Goal: Information Seeking & Learning: Learn about a topic

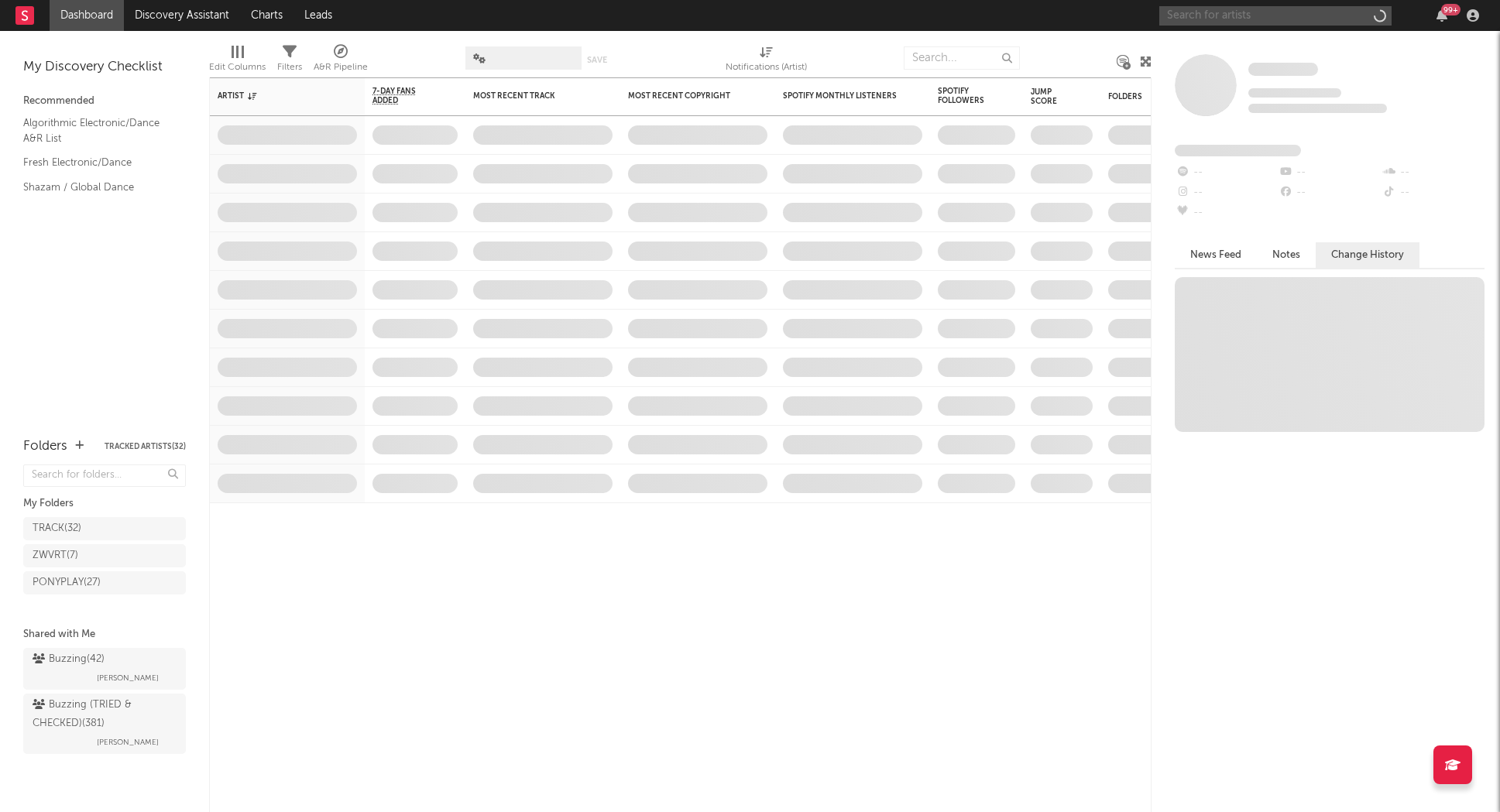
click at [1230, 23] on input "text" at bounding box center [1275, 16] width 232 height 19
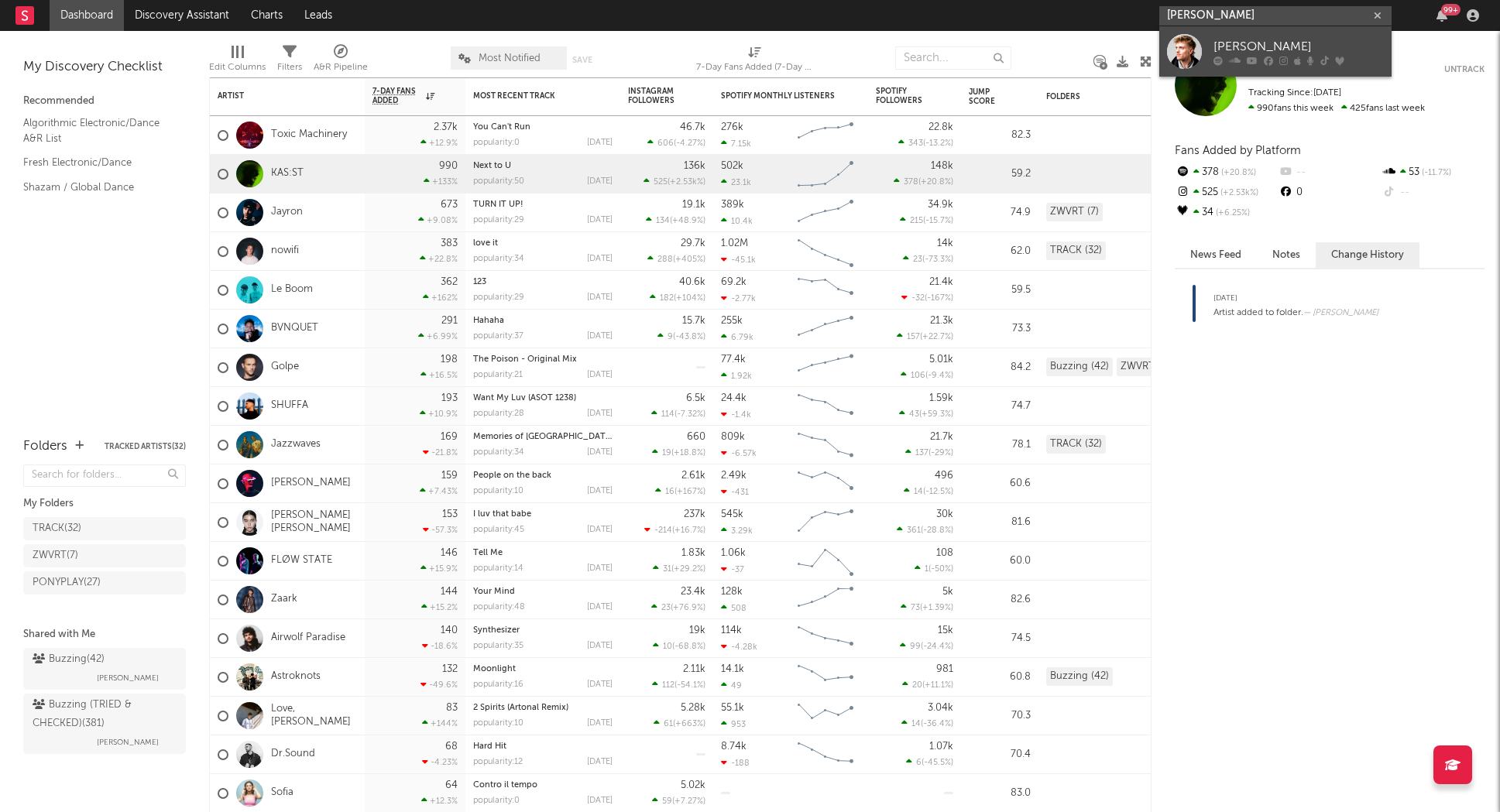
type input "michael amani"
click at [1245, 38] on div "[PERSON_NAME]" at bounding box center [1298, 47] width 170 height 19
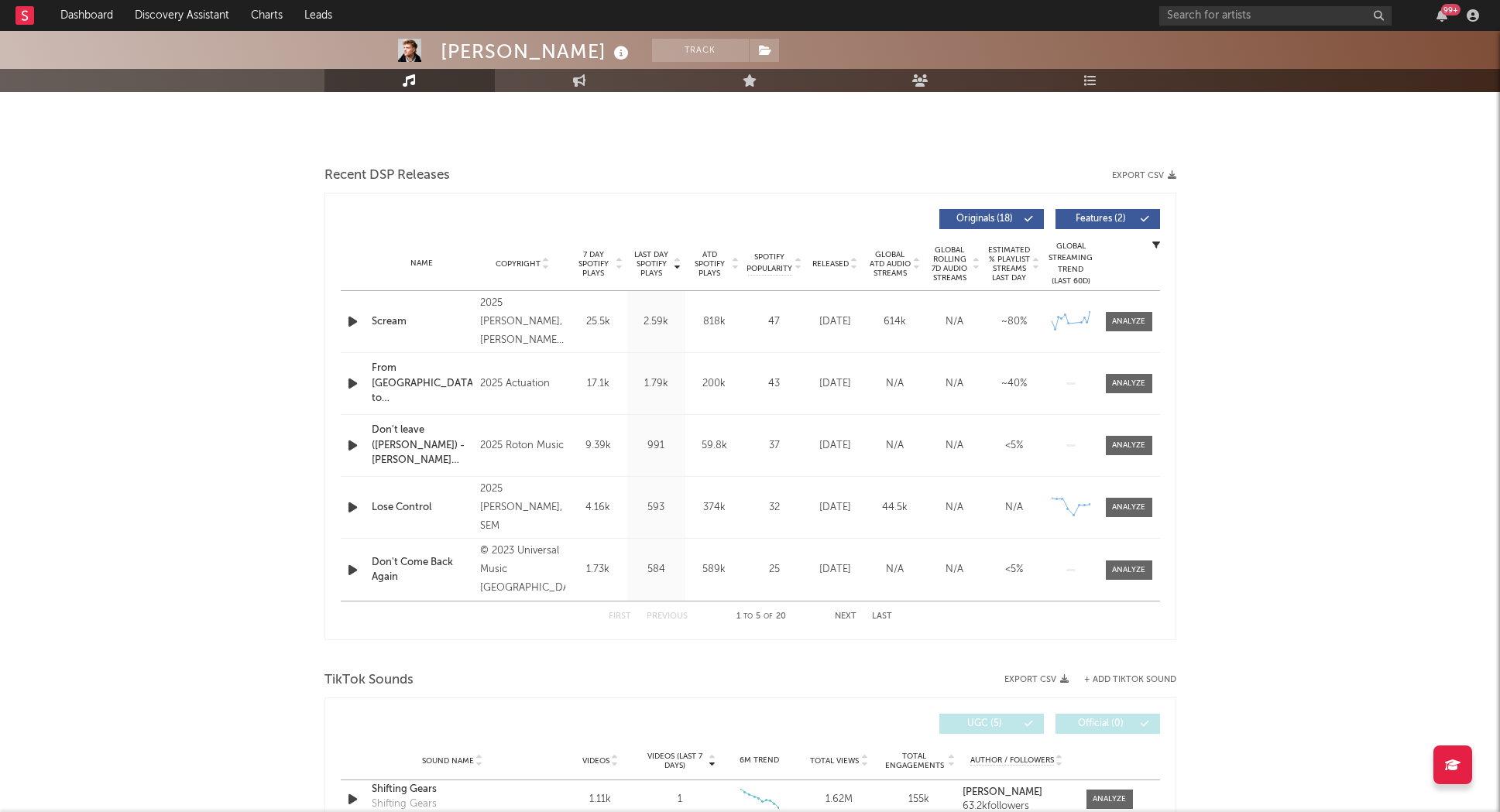
select select "6m"
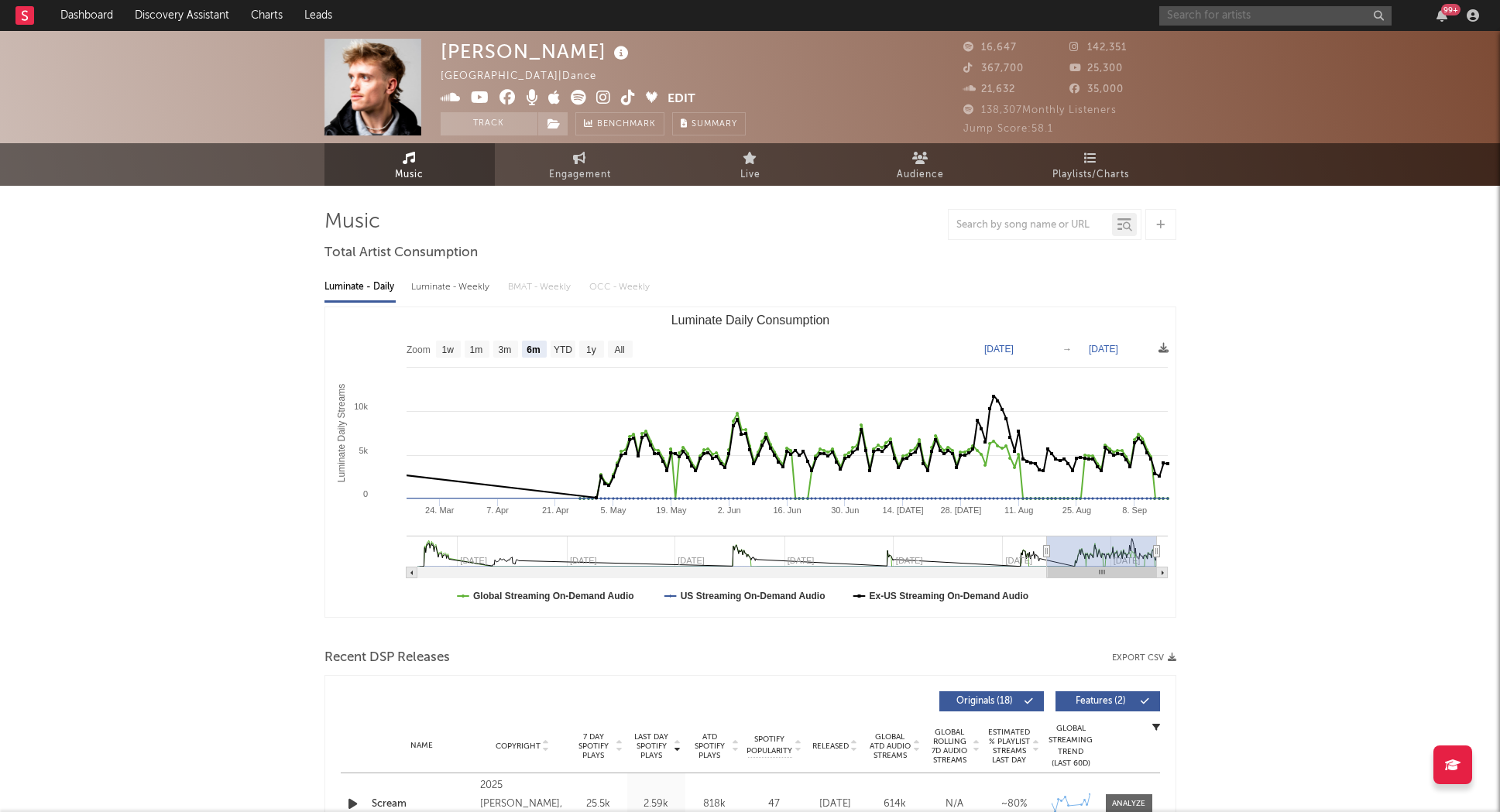
click at [1213, 15] on input "text" at bounding box center [1275, 16] width 232 height 19
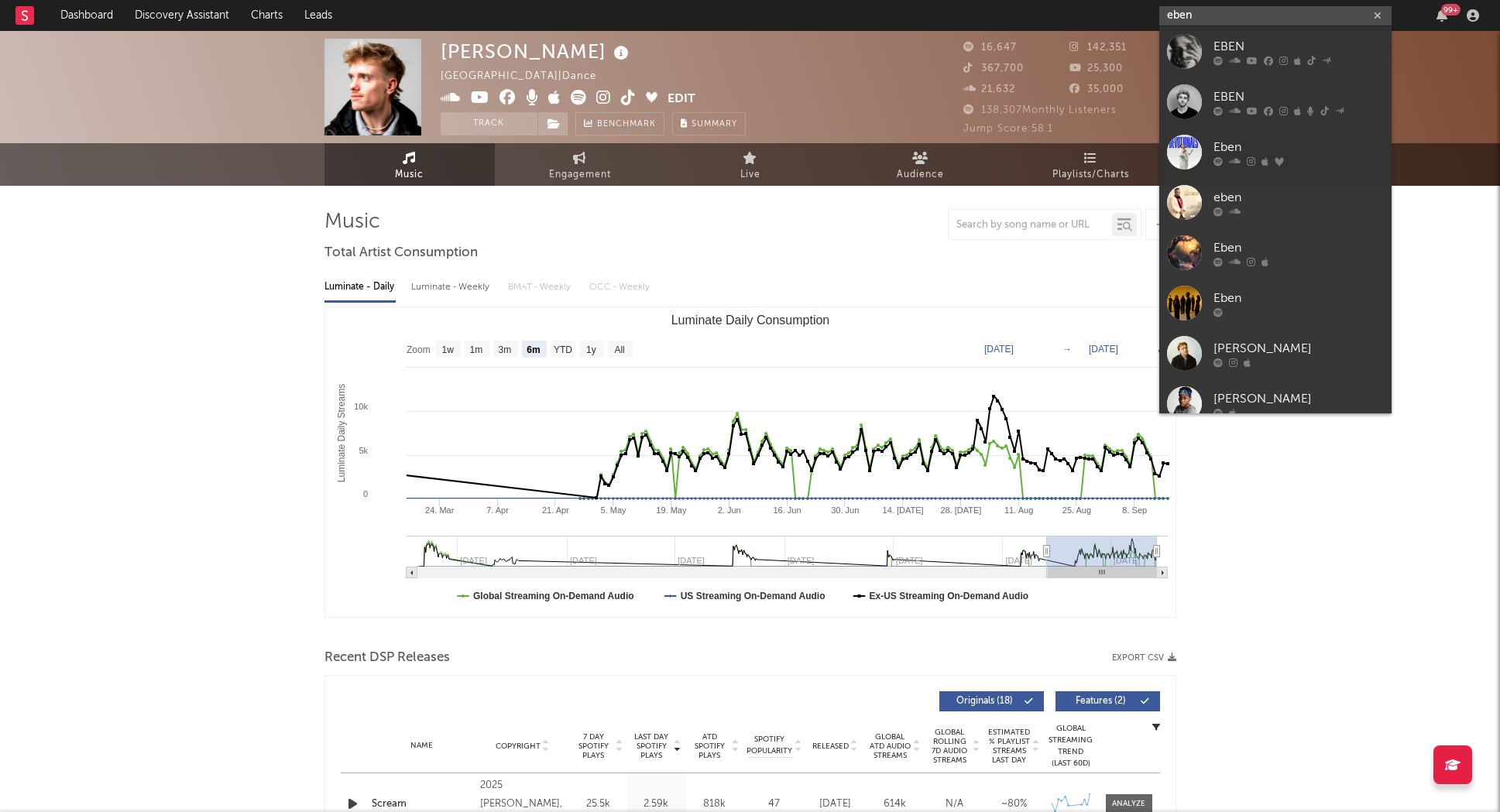
type input "eben"
click at [1211, 43] on link "EBEN" at bounding box center [1275, 51] width 232 height 50
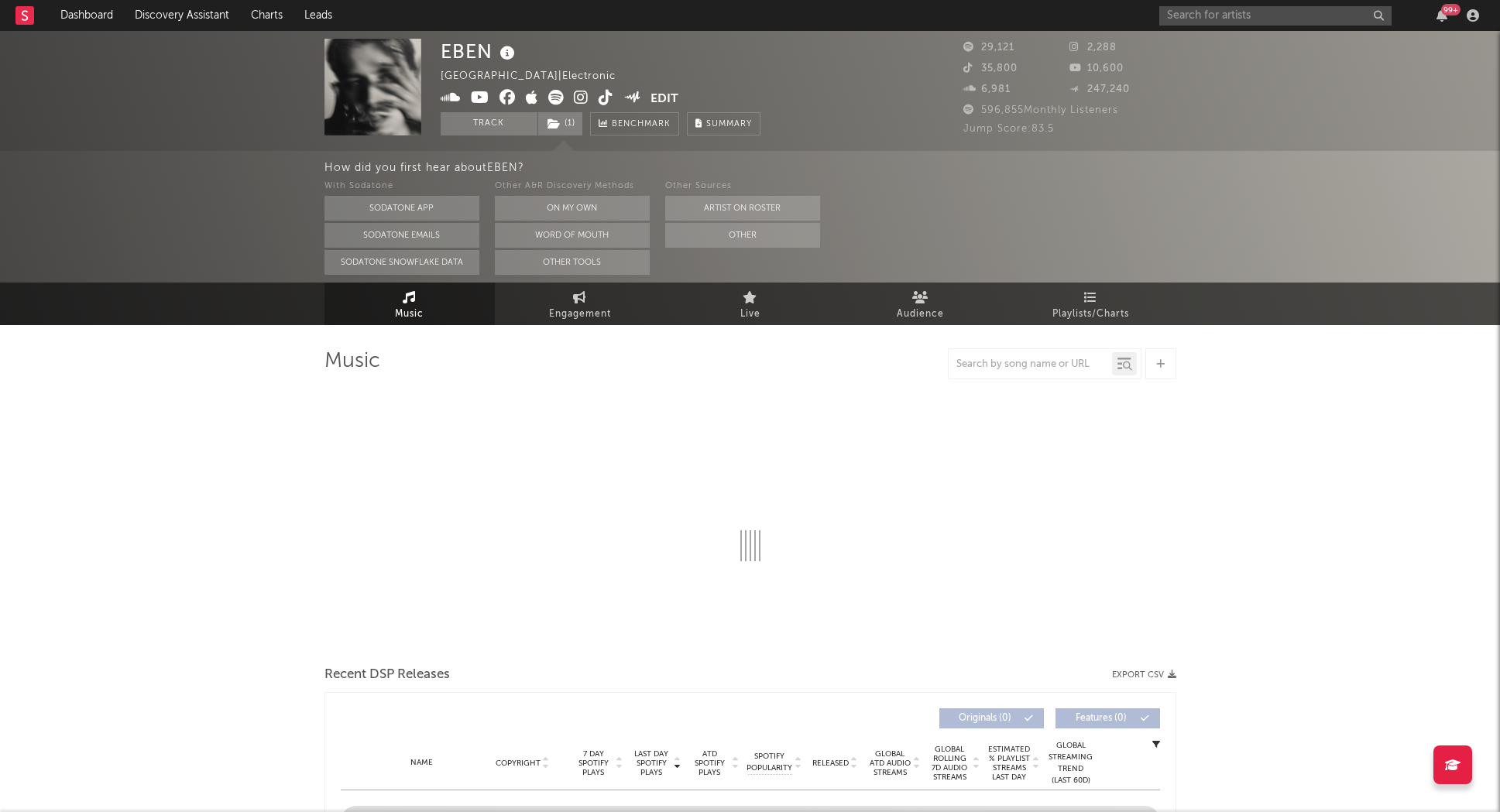
select select "6m"
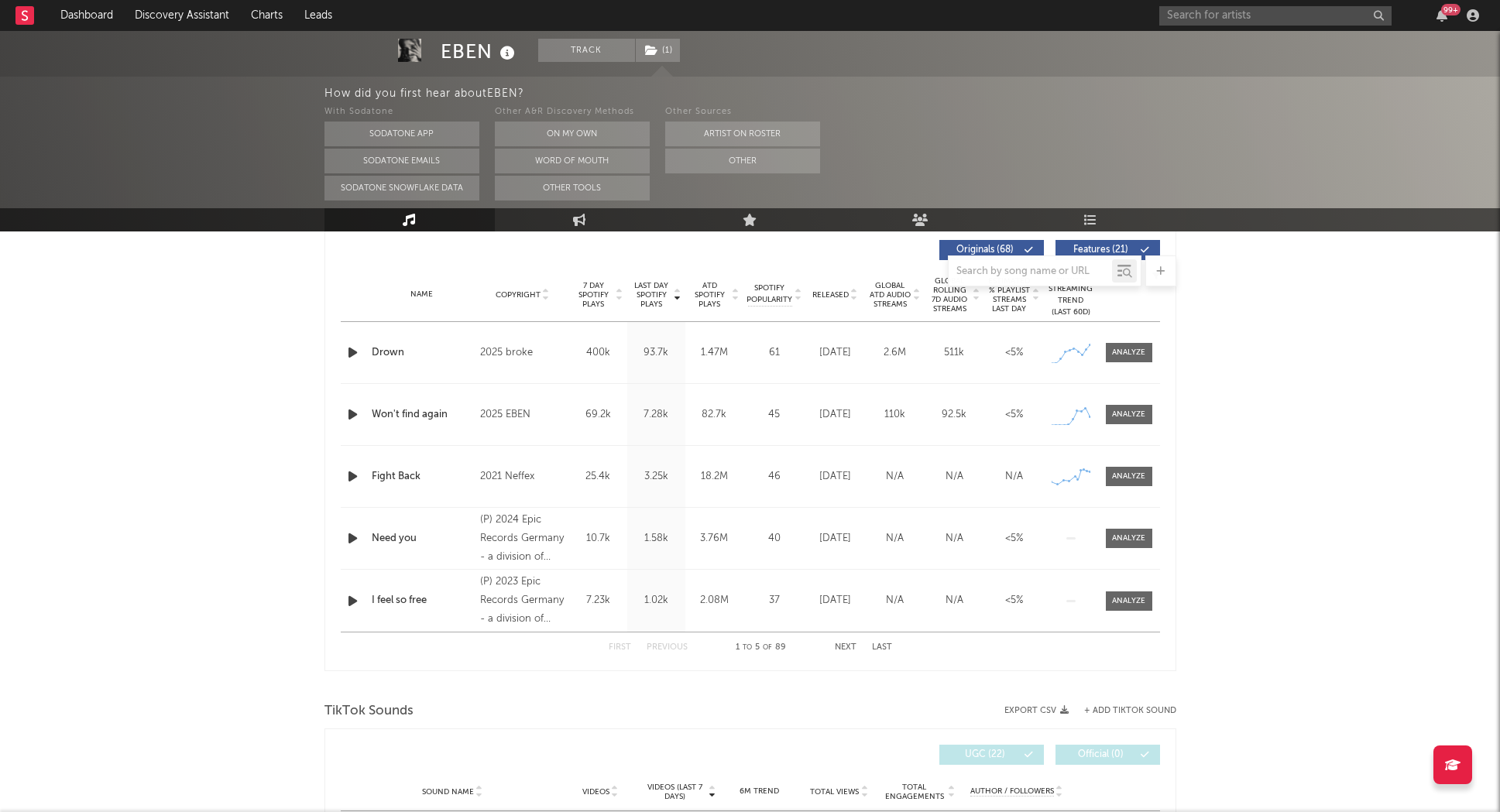
scroll to position [589, 0]
click at [1123, 358] on div at bounding box center [1128, 354] width 33 height 11
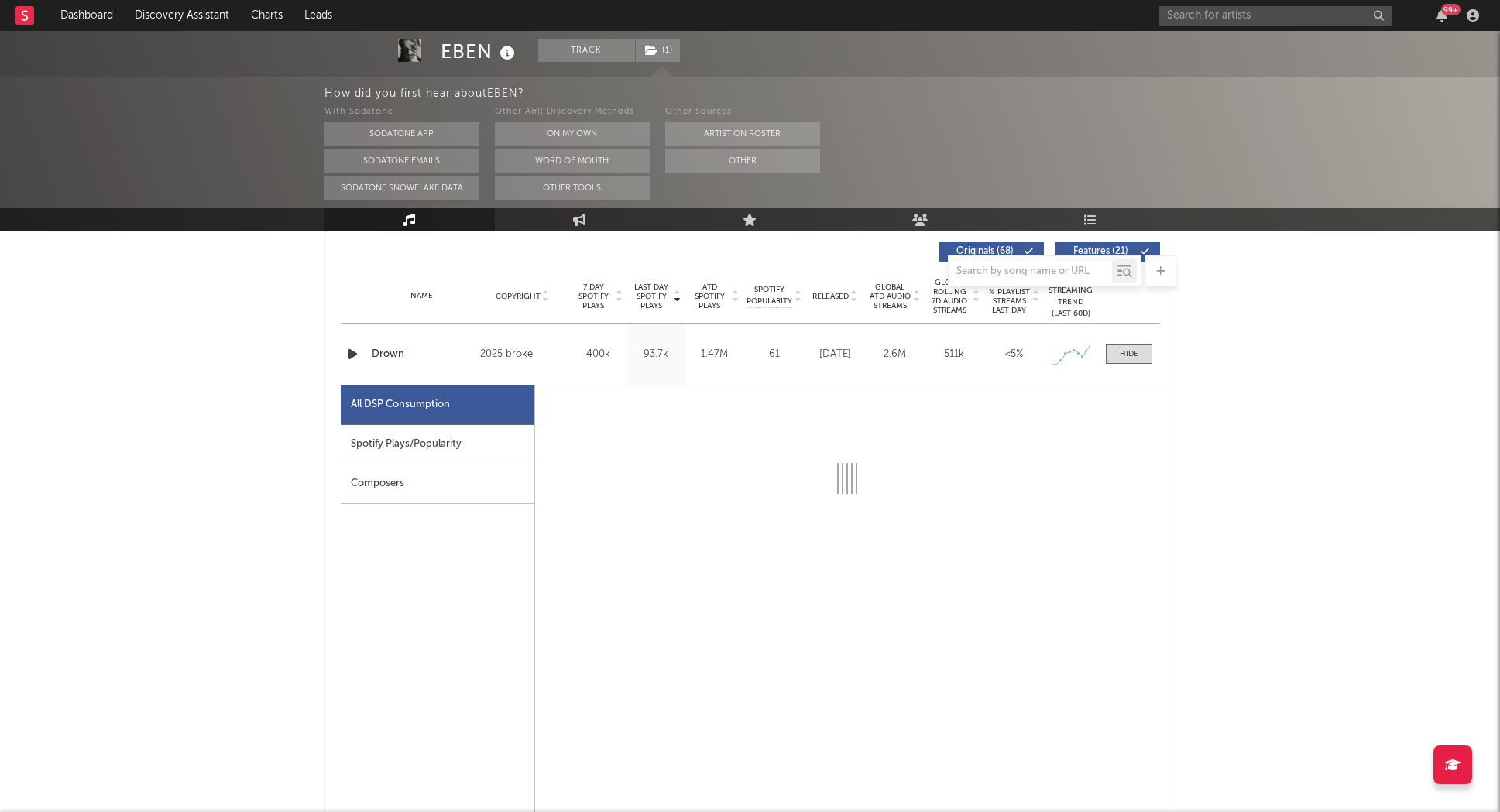
click at [453, 448] on div "Spotify Plays/Popularity" at bounding box center [437, 444] width 193 height 39
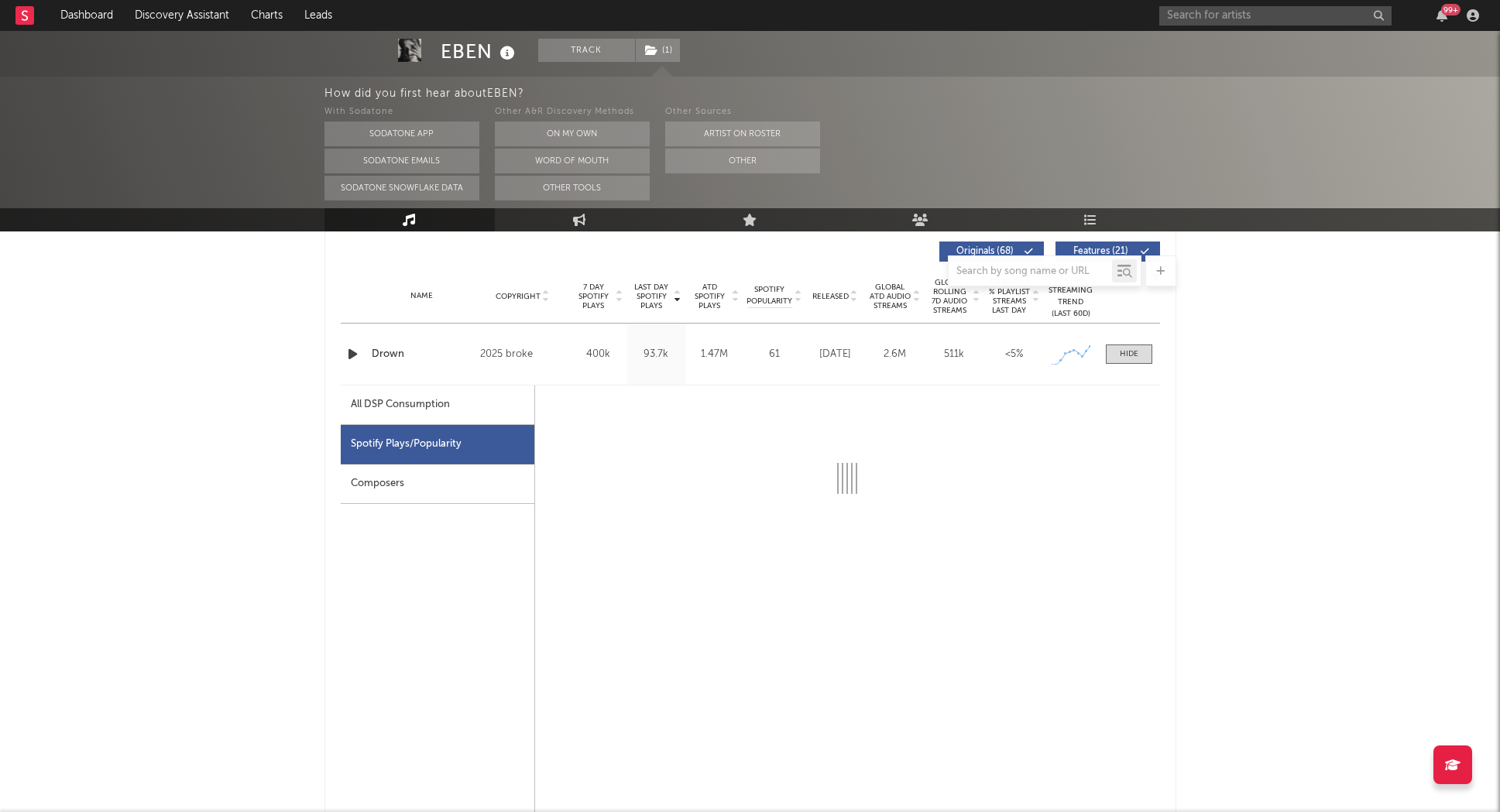
select select "1w"
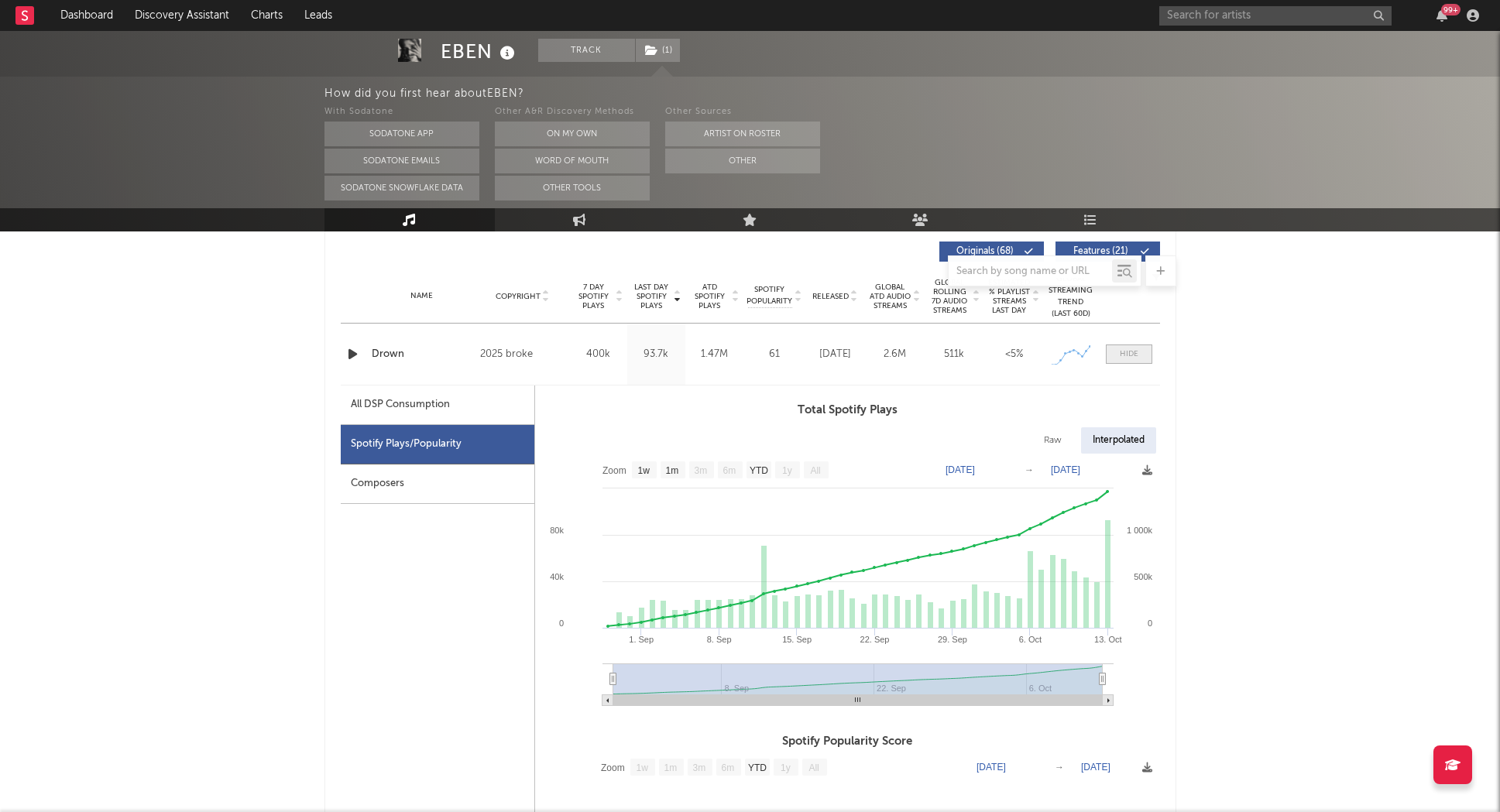
click at [1149, 350] on span at bounding box center [1129, 354] width 47 height 19
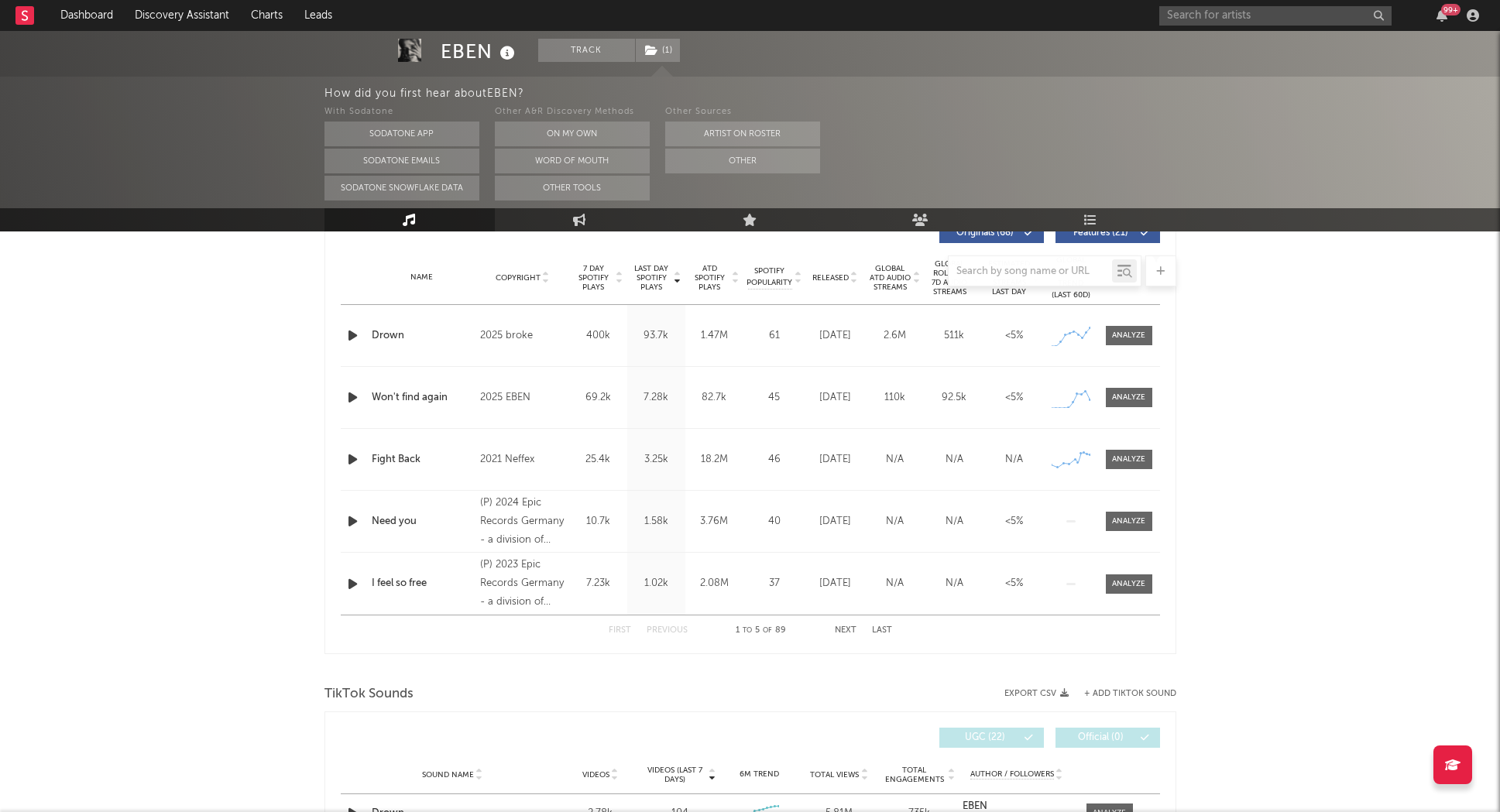
scroll to position [614, 0]
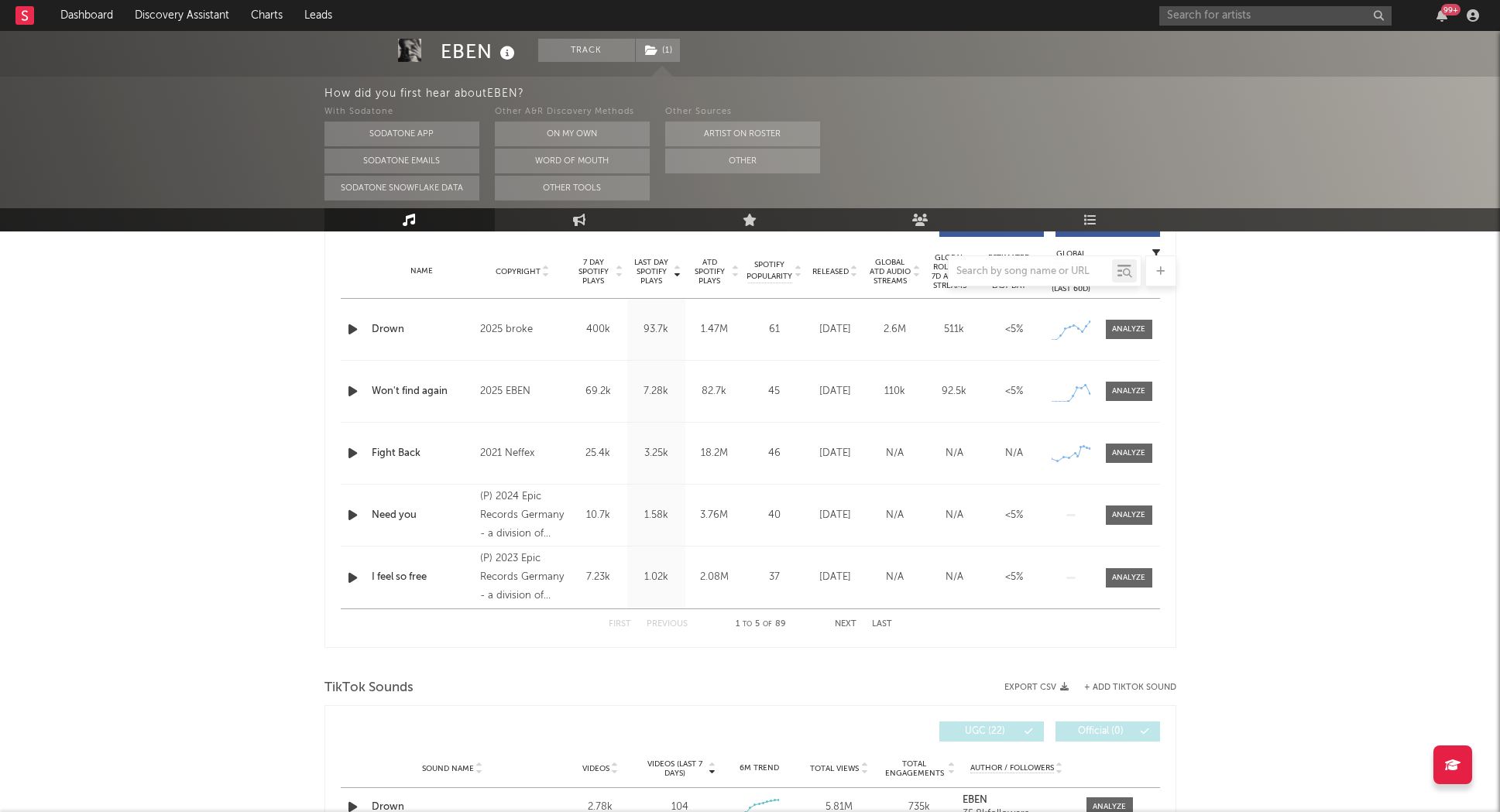
click at [845, 624] on button "Next" at bounding box center [845, 624] width 22 height 9
drag, startPoint x: 616, startPoint y: 627, endPoint x: 330, endPoint y: 595, distance: 287.8
click at [614, 627] on button "First" at bounding box center [620, 624] width 23 height 9
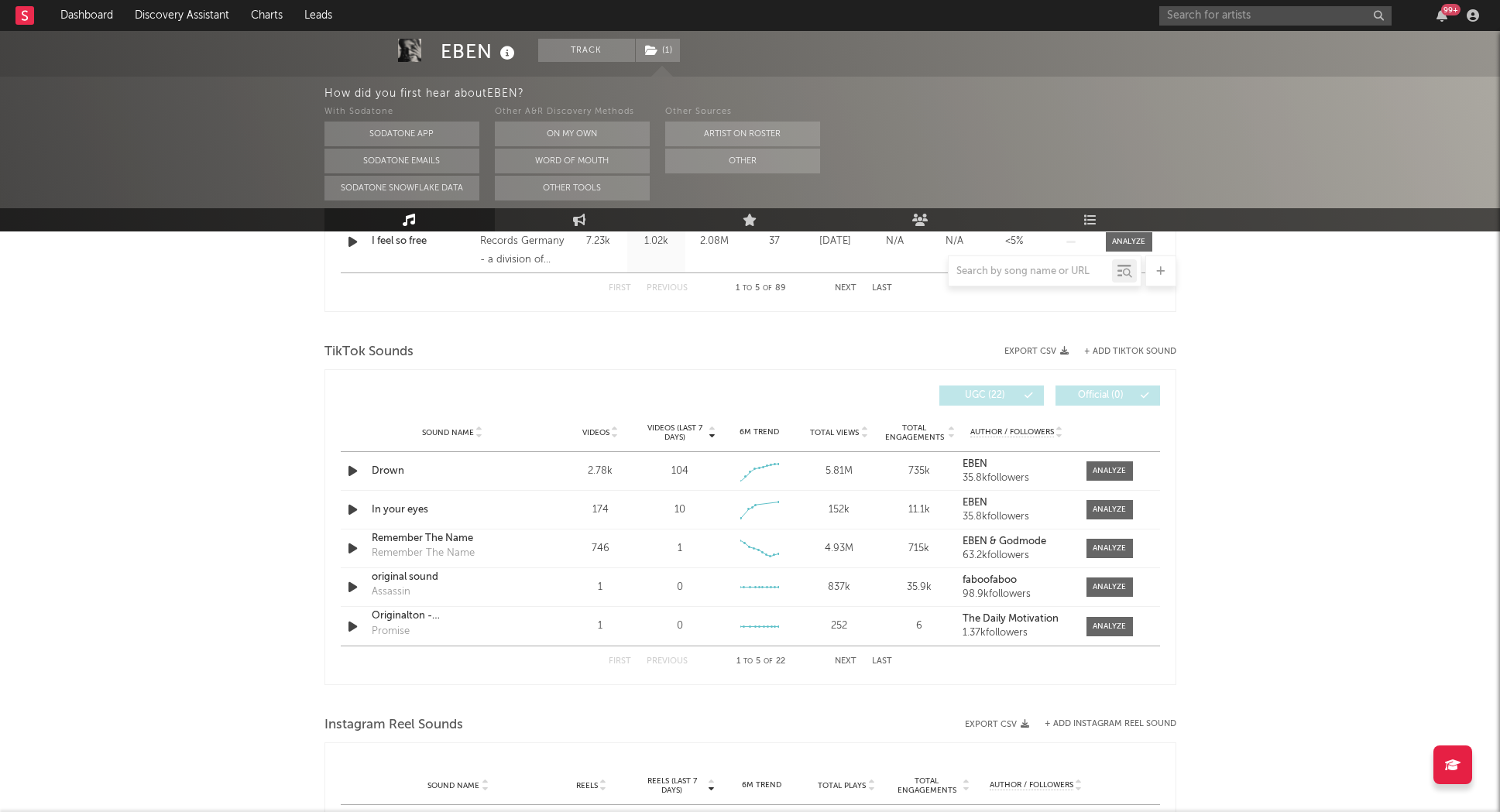
scroll to position [952, 0]
click at [880, 661] on button "Last" at bounding box center [881, 659] width 20 height 9
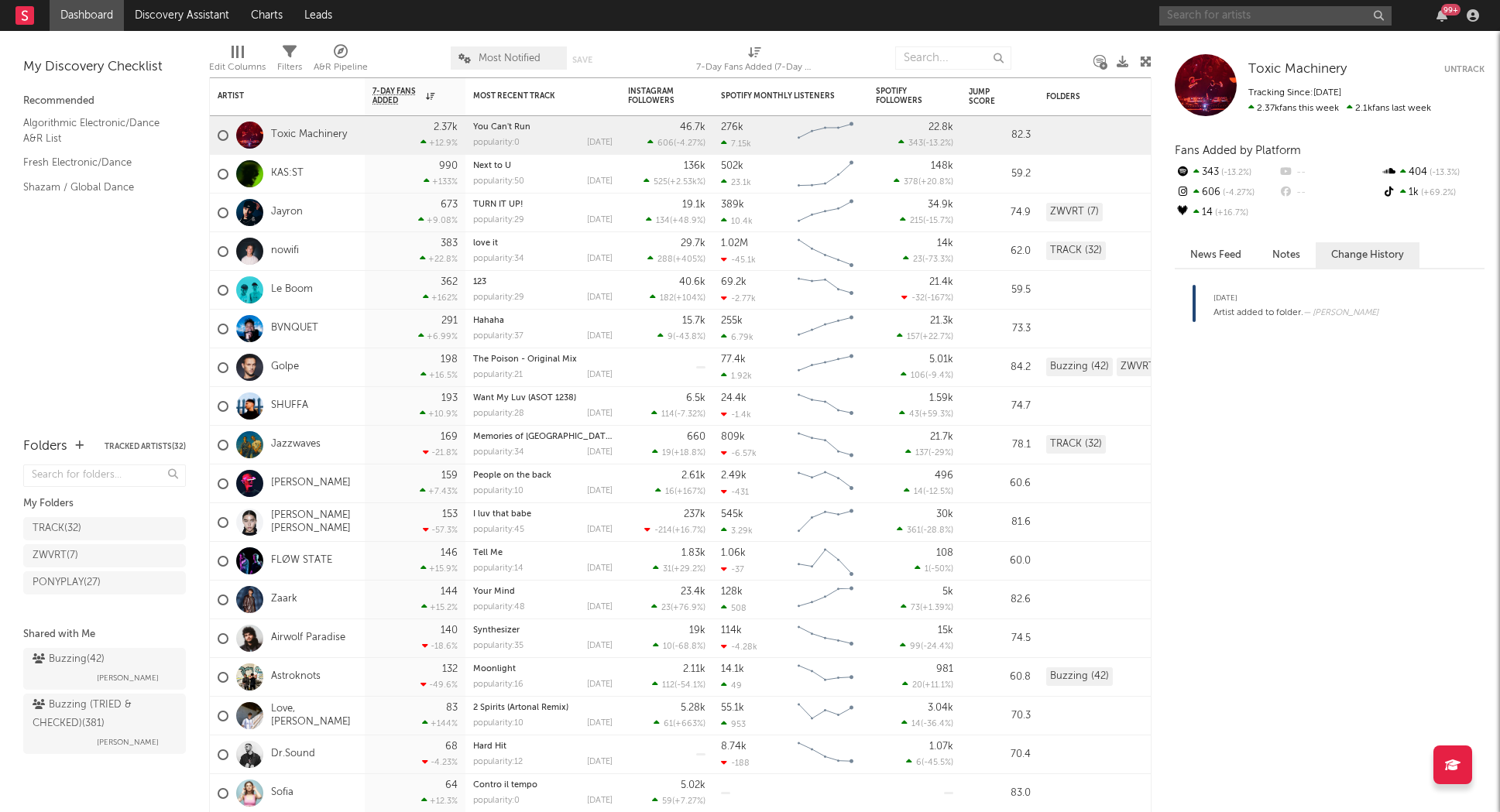
click at [1229, 10] on input "text" at bounding box center [1275, 16] width 232 height 19
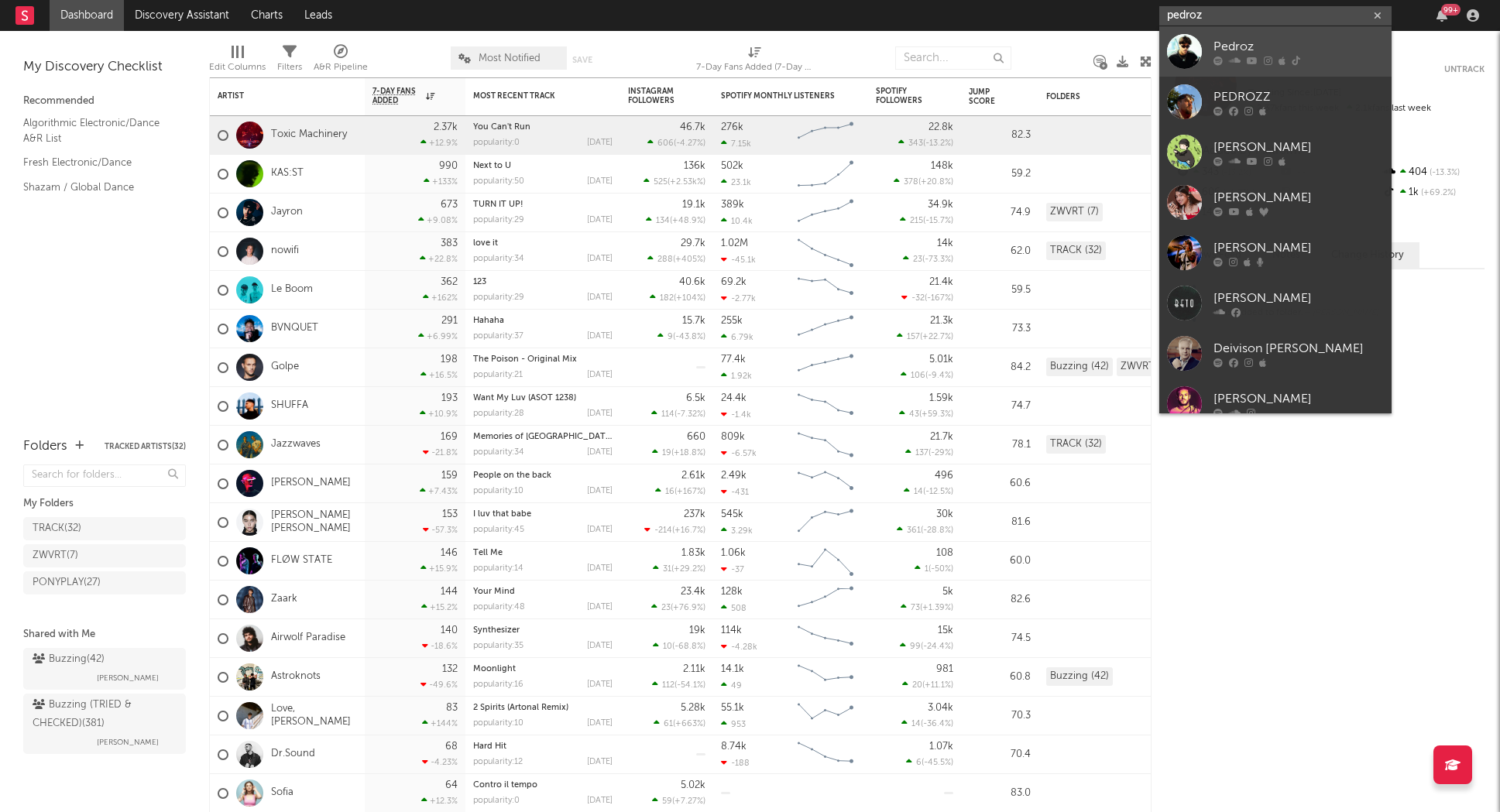
type input "pedroz"
click at [1265, 44] on div "Pedroz" at bounding box center [1298, 47] width 170 height 19
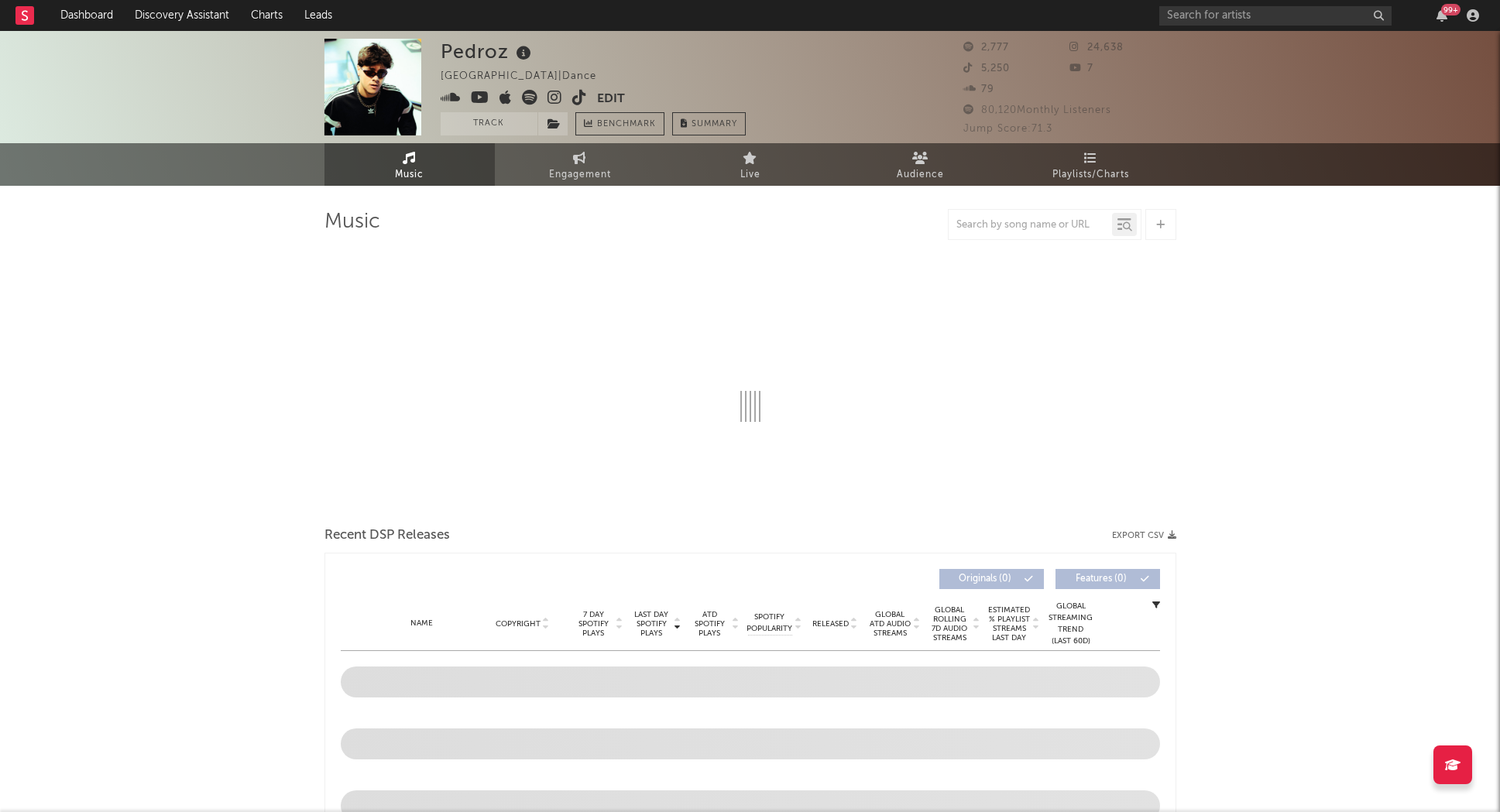
select select "6m"
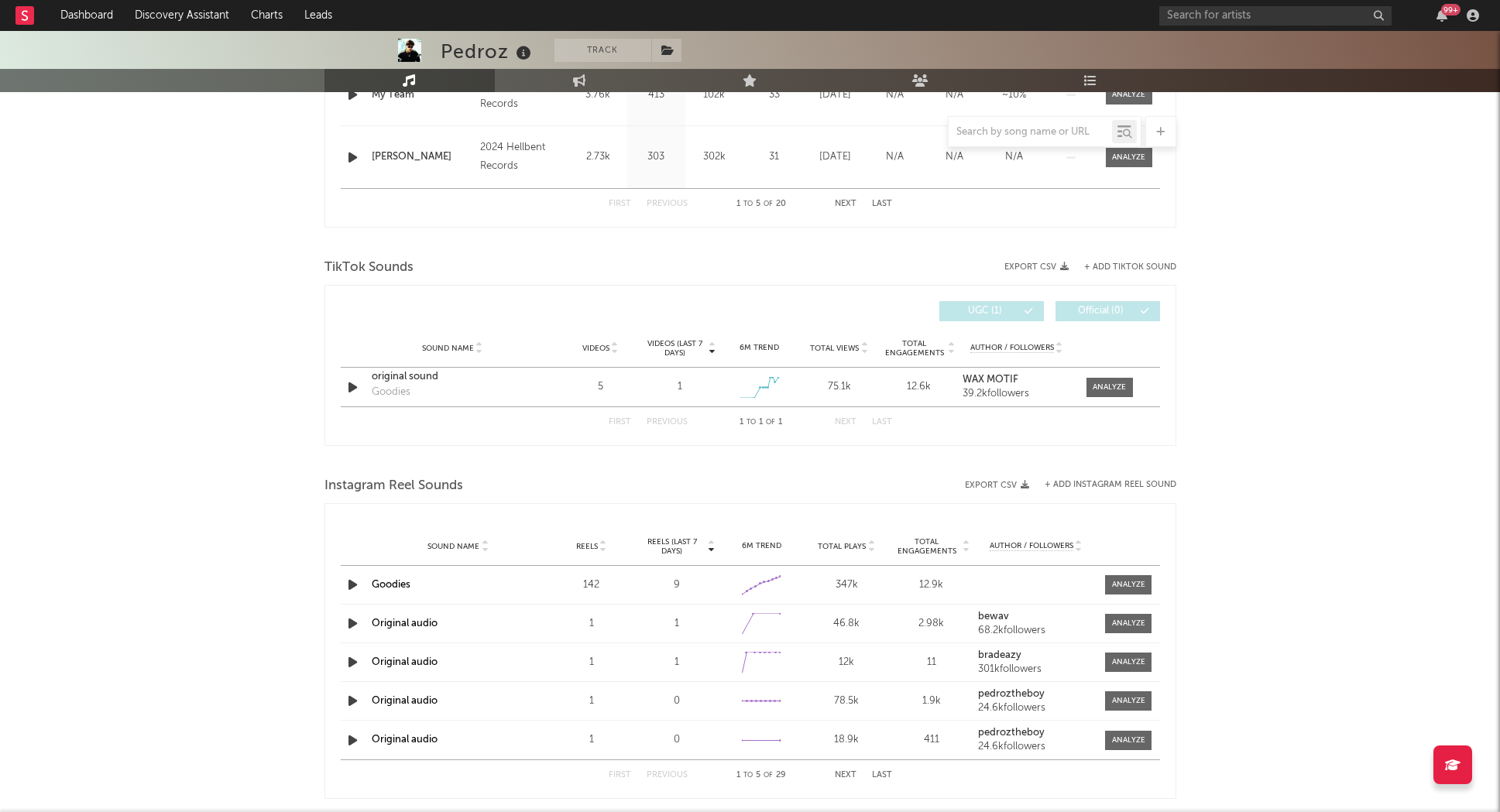
scroll to position [900, 0]
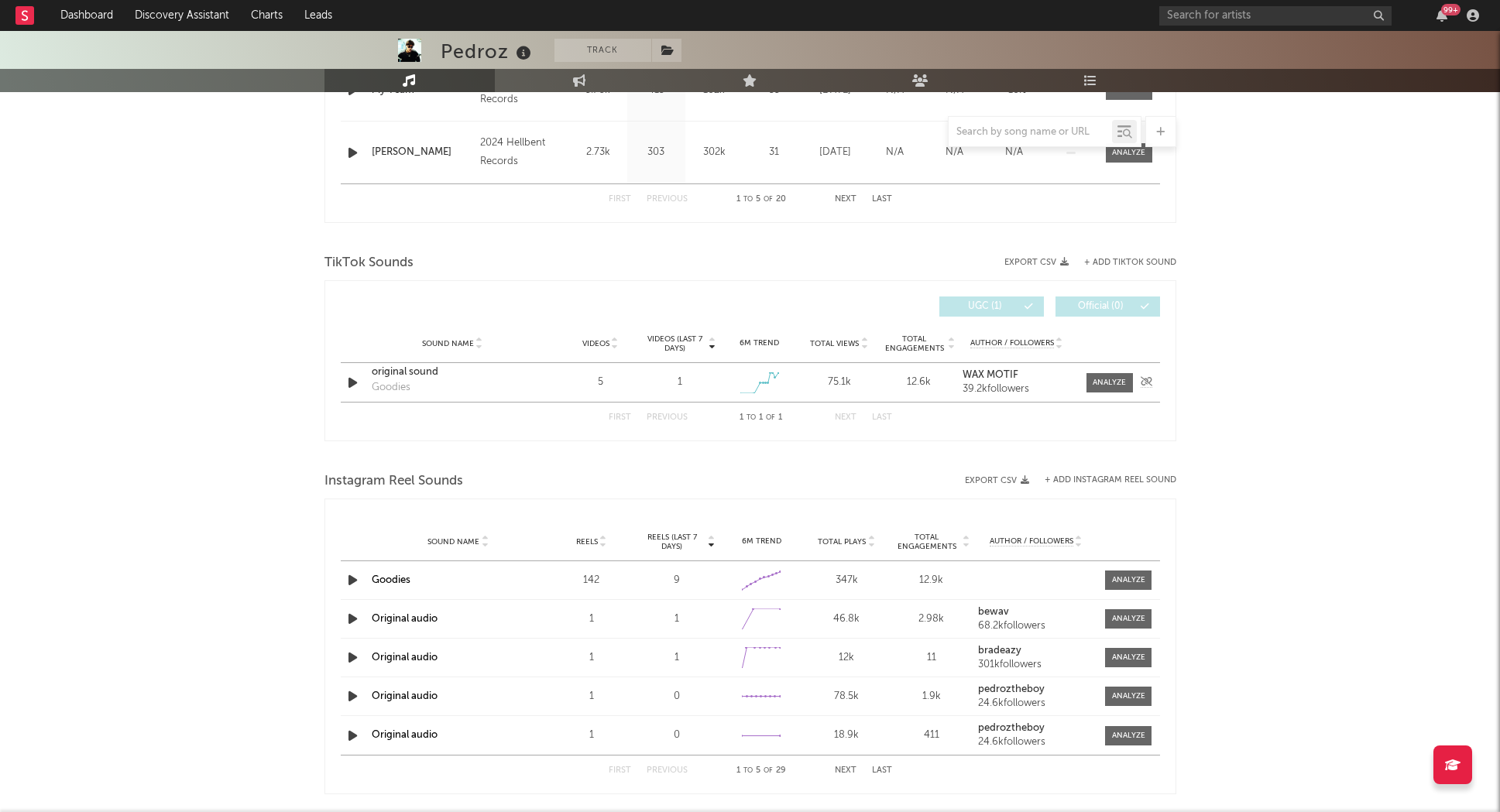
click at [349, 386] on icon "button" at bounding box center [352, 383] width 16 height 19
click at [1122, 383] on div at bounding box center [1109, 383] width 33 height 11
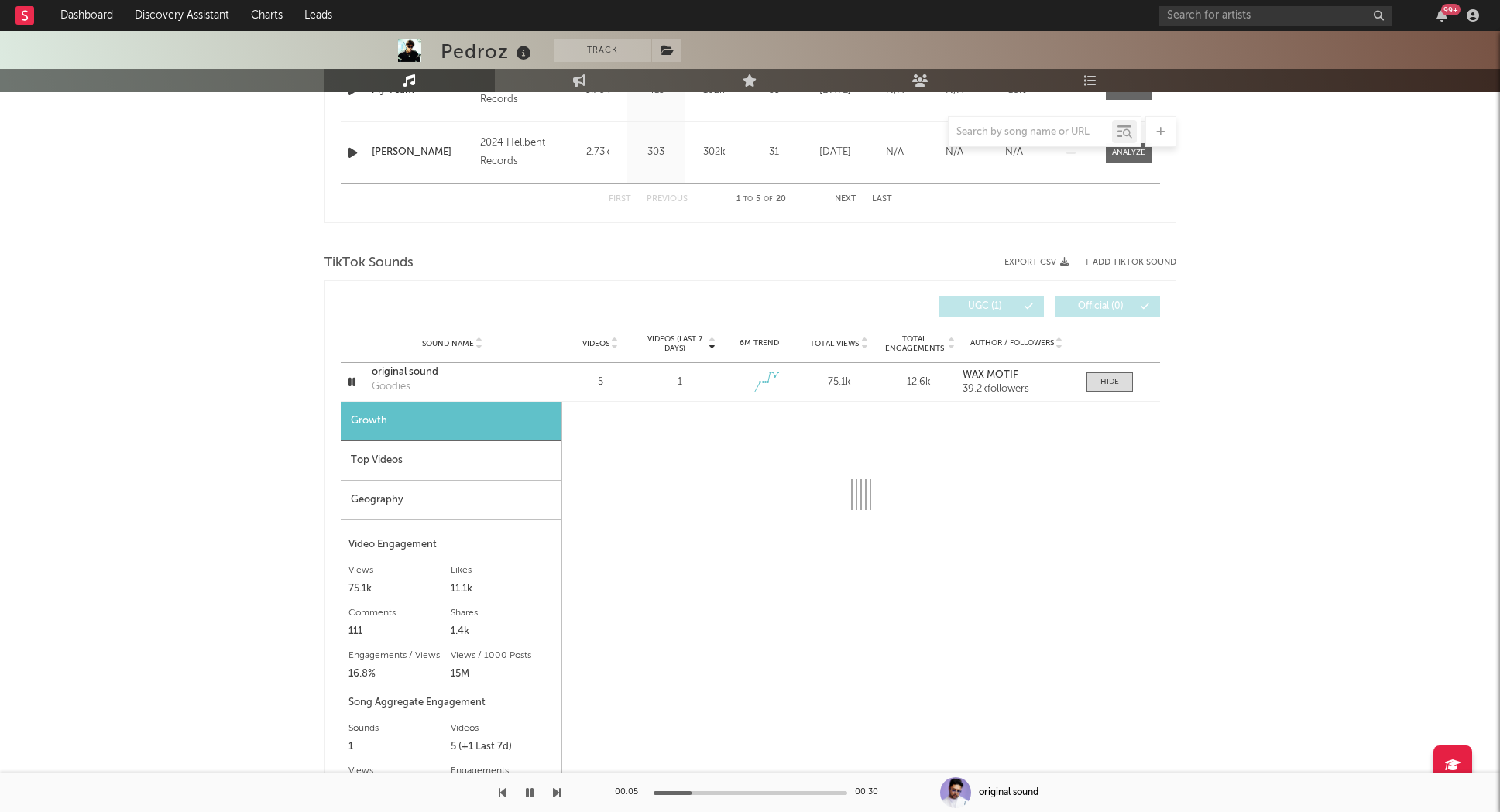
select select "1w"
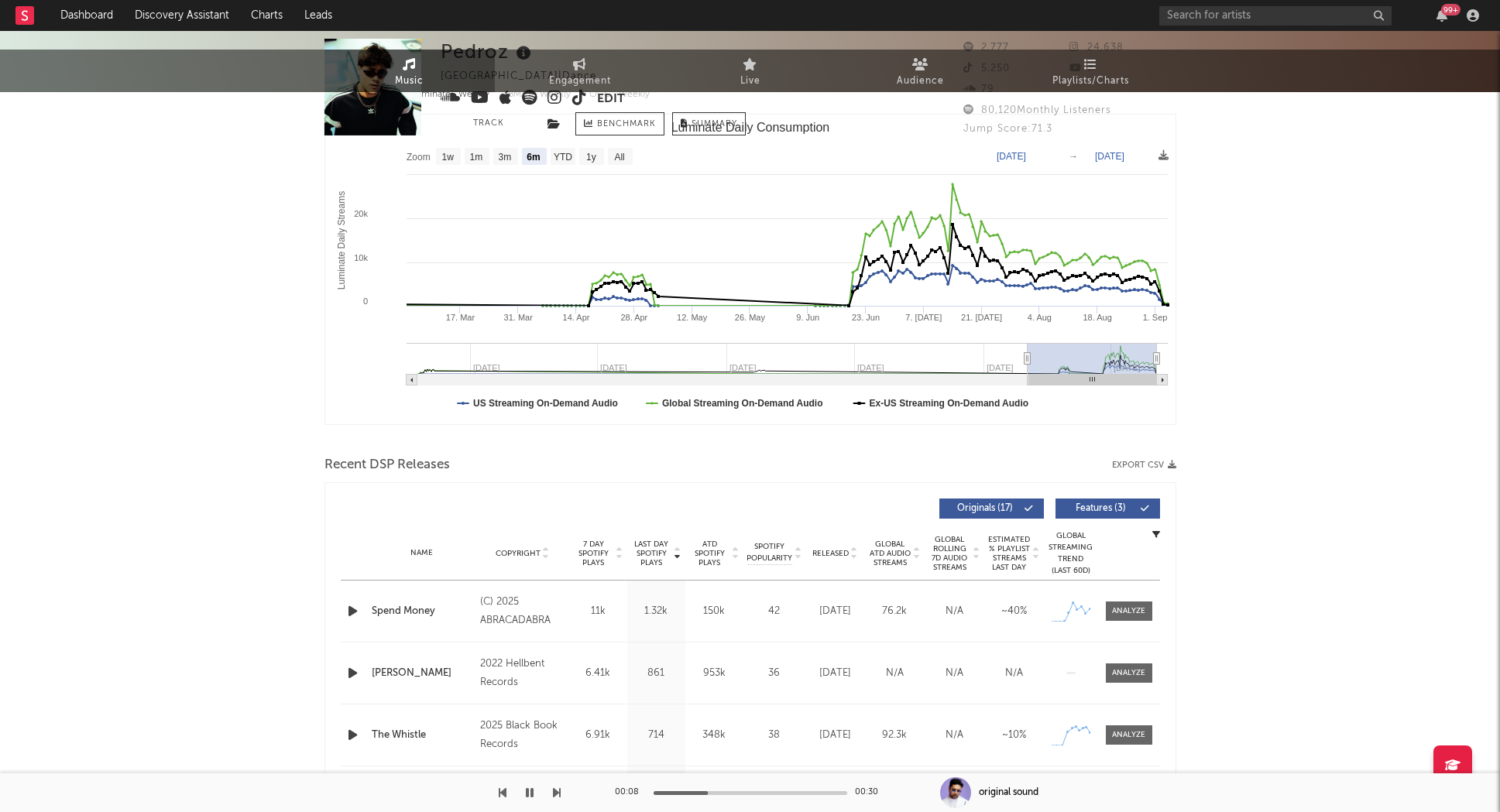
scroll to position [0, 0]
